Goal: Information Seeking & Learning: Understand process/instructions

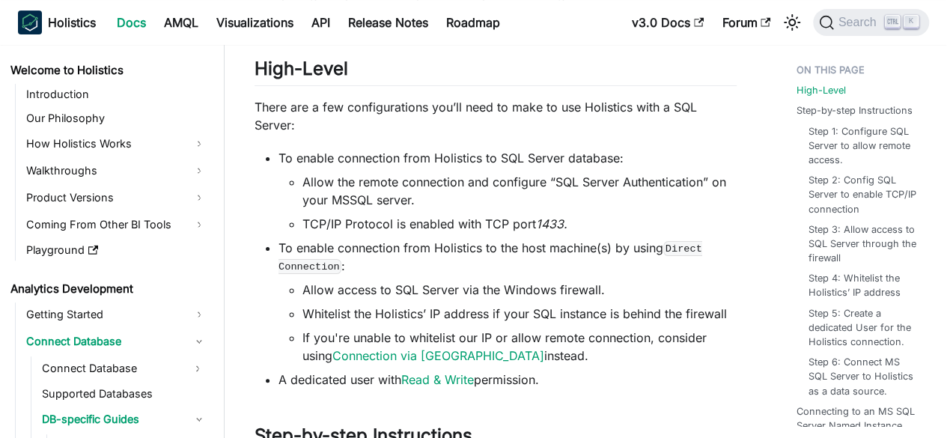
scroll to position [251, 0]
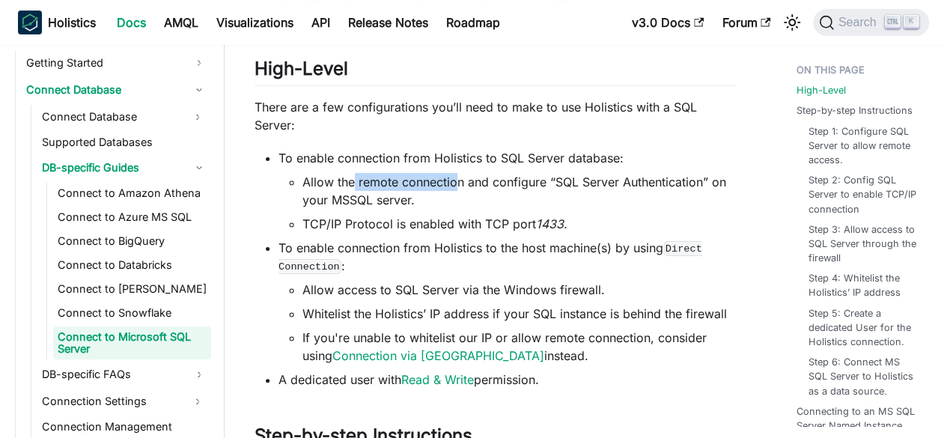
drag, startPoint x: 355, startPoint y: 182, endPoint x: 470, endPoint y: 181, distance: 115.3
click at [468, 181] on li "Allow the remote connection and configure “SQL Server Authentication” on your M…" at bounding box center [519, 191] width 434 height 36
click at [543, 188] on li "Allow the remote connection and configure “SQL Server Authentication” on your M…" at bounding box center [519, 191] width 434 height 36
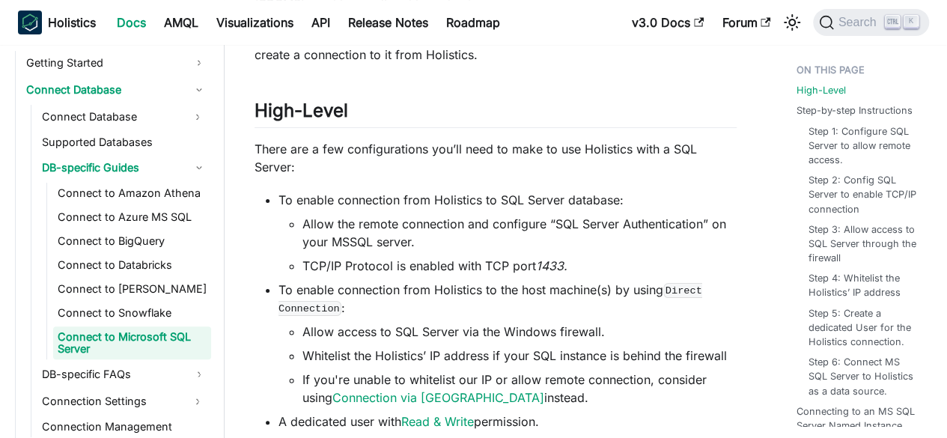
scroll to position [150, 0]
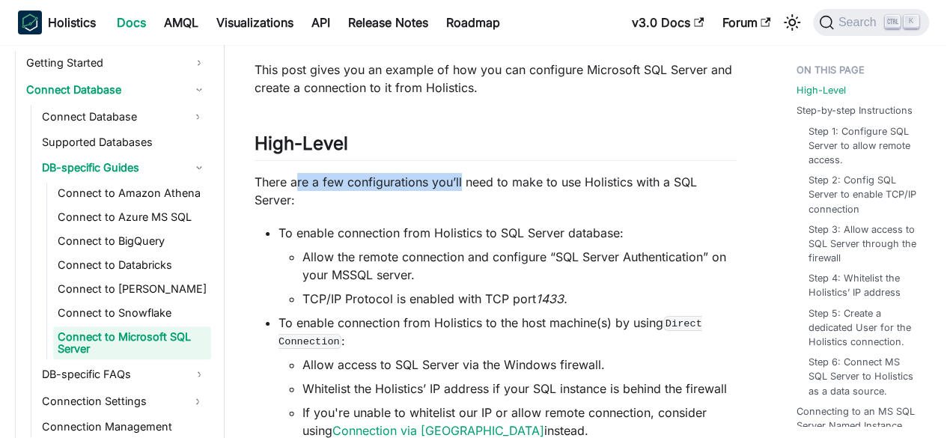
drag, startPoint x: 299, startPoint y: 181, endPoint x: 525, endPoint y: 192, distance: 226.3
click at [481, 189] on p "There are a few configurations you’ll need to make to use Holistics with a SQL …" at bounding box center [495, 191] width 482 height 36
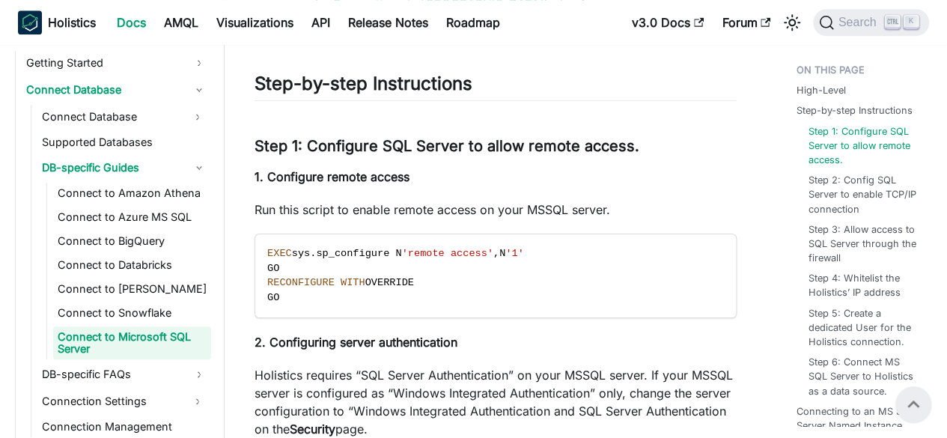
scroll to position [524, 0]
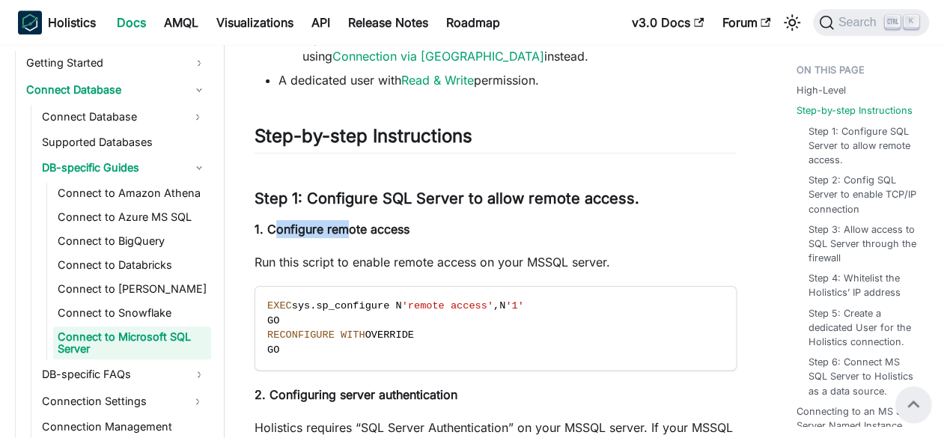
drag, startPoint x: 272, startPoint y: 229, endPoint x: 424, endPoint y: 229, distance: 151.2
click at [403, 228] on strong "1. Configure remote access" at bounding box center [331, 229] width 155 height 15
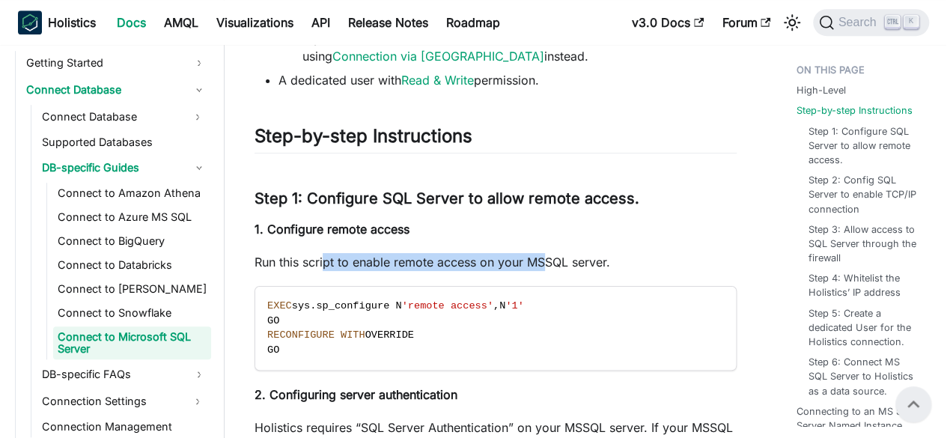
drag, startPoint x: 325, startPoint y: 254, endPoint x: 564, endPoint y: 263, distance: 238.9
click at [560, 263] on p "Run this script to enable remote access on your MSSQL server." at bounding box center [495, 262] width 482 height 18
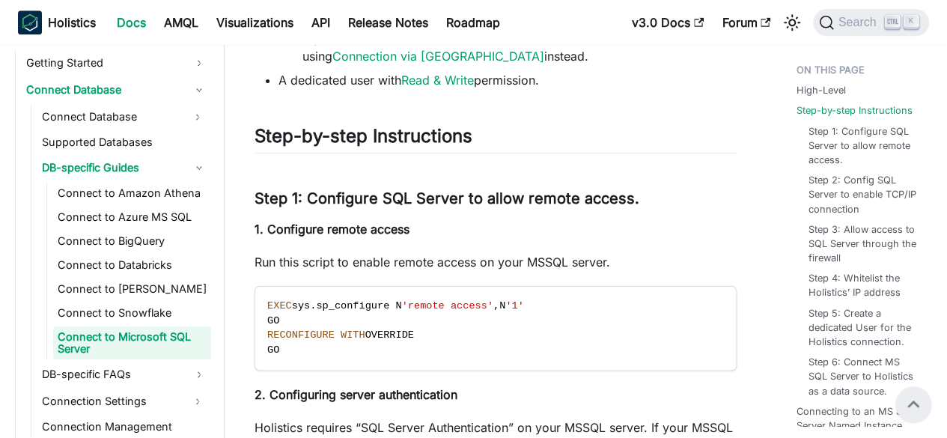
click at [603, 263] on p "Run this script to enable remote access on your MSSQL server." at bounding box center [495, 262] width 482 height 18
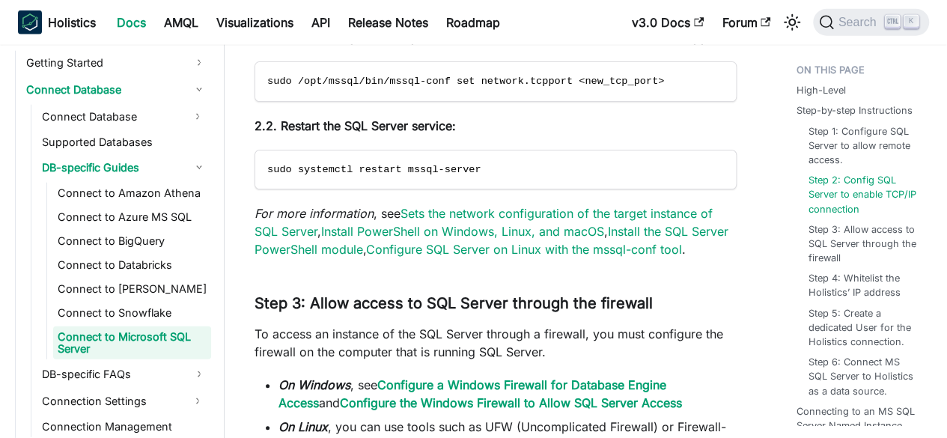
scroll to position [2096, 0]
